Goal: Find specific page/section: Find specific page/section

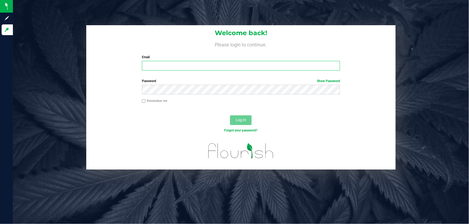
click at [159, 66] on input "Email" at bounding box center [241, 66] width 198 height 10
type input "[EMAIL_ADDRESS][DOMAIN_NAME]"
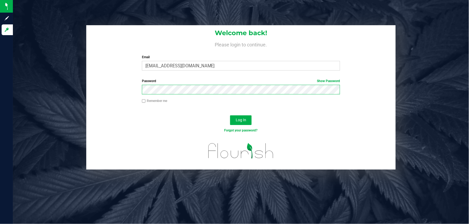
click at [230, 116] on button "Log In" at bounding box center [241, 121] width 22 height 10
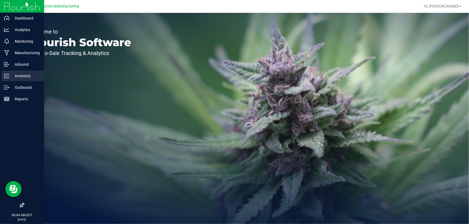
click at [34, 77] on p "Inventory" at bounding box center [25, 76] width 32 height 6
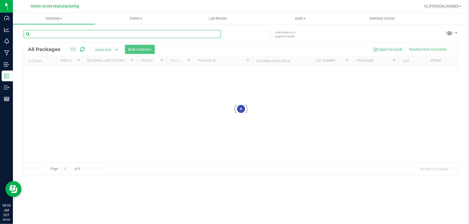
click at [76, 35] on input "text" at bounding box center [122, 34] width 197 height 8
drag, startPoint x: 34, startPoint y: 2, endPoint x: 137, endPoint y: 35, distance: 108.3
click at [137, 35] on input "text" at bounding box center [122, 34] width 197 height 8
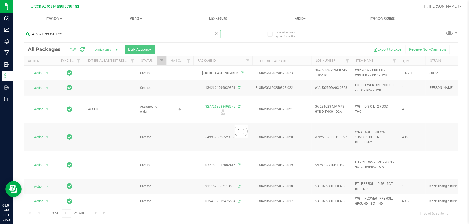
type input "4156715999510022"
